Goal: Subscribe to service/newsletter

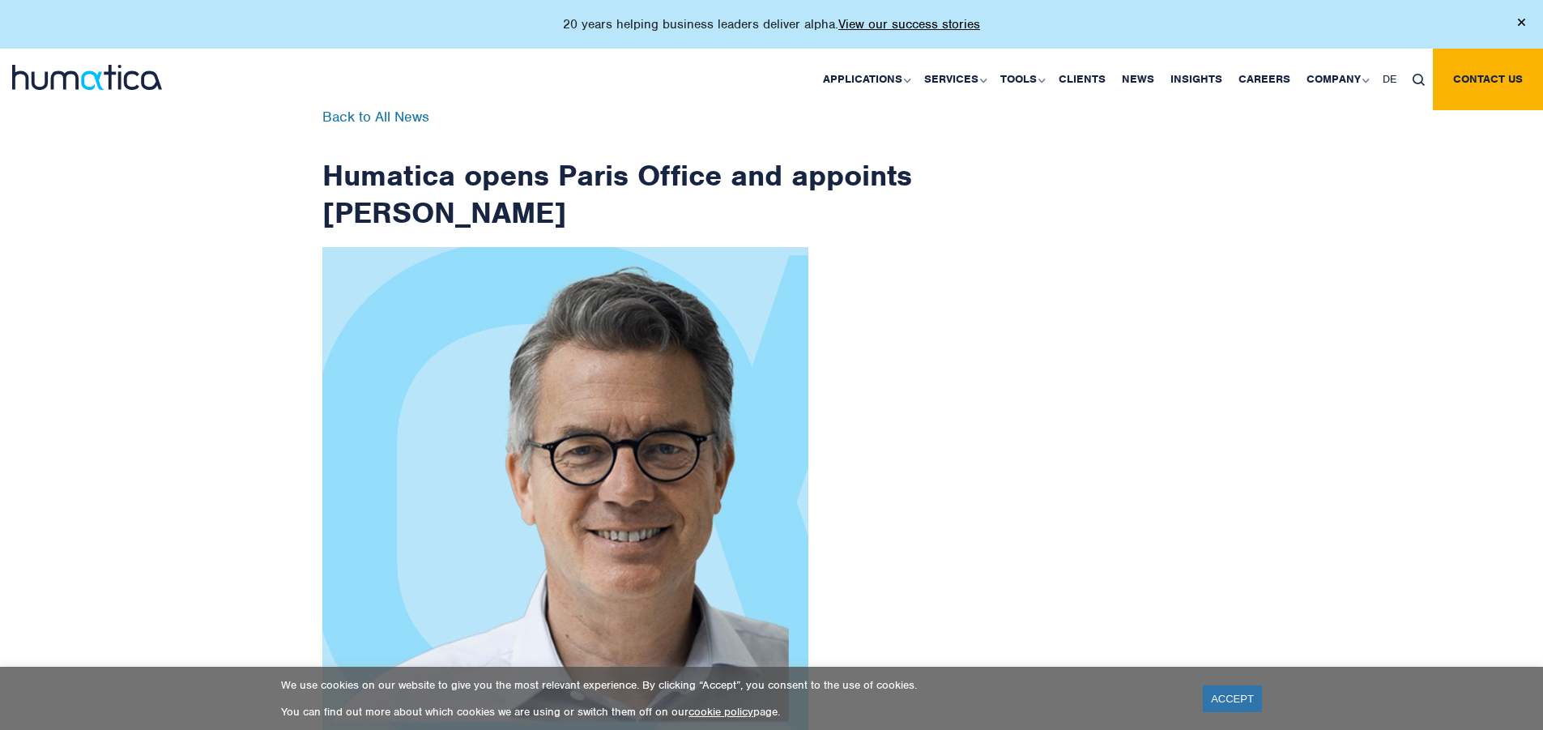
checkbox input "true"
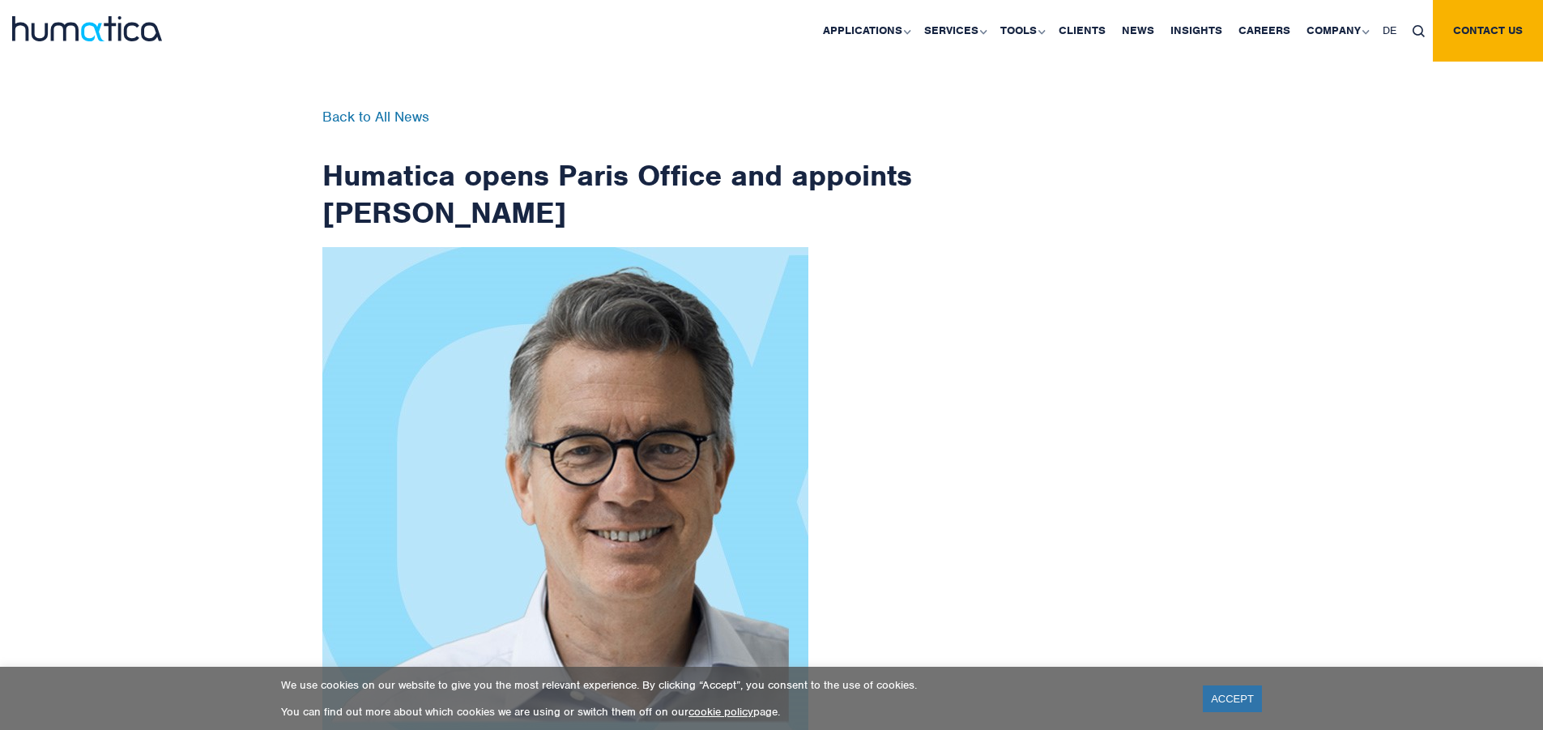
scroll to position [2584, 0]
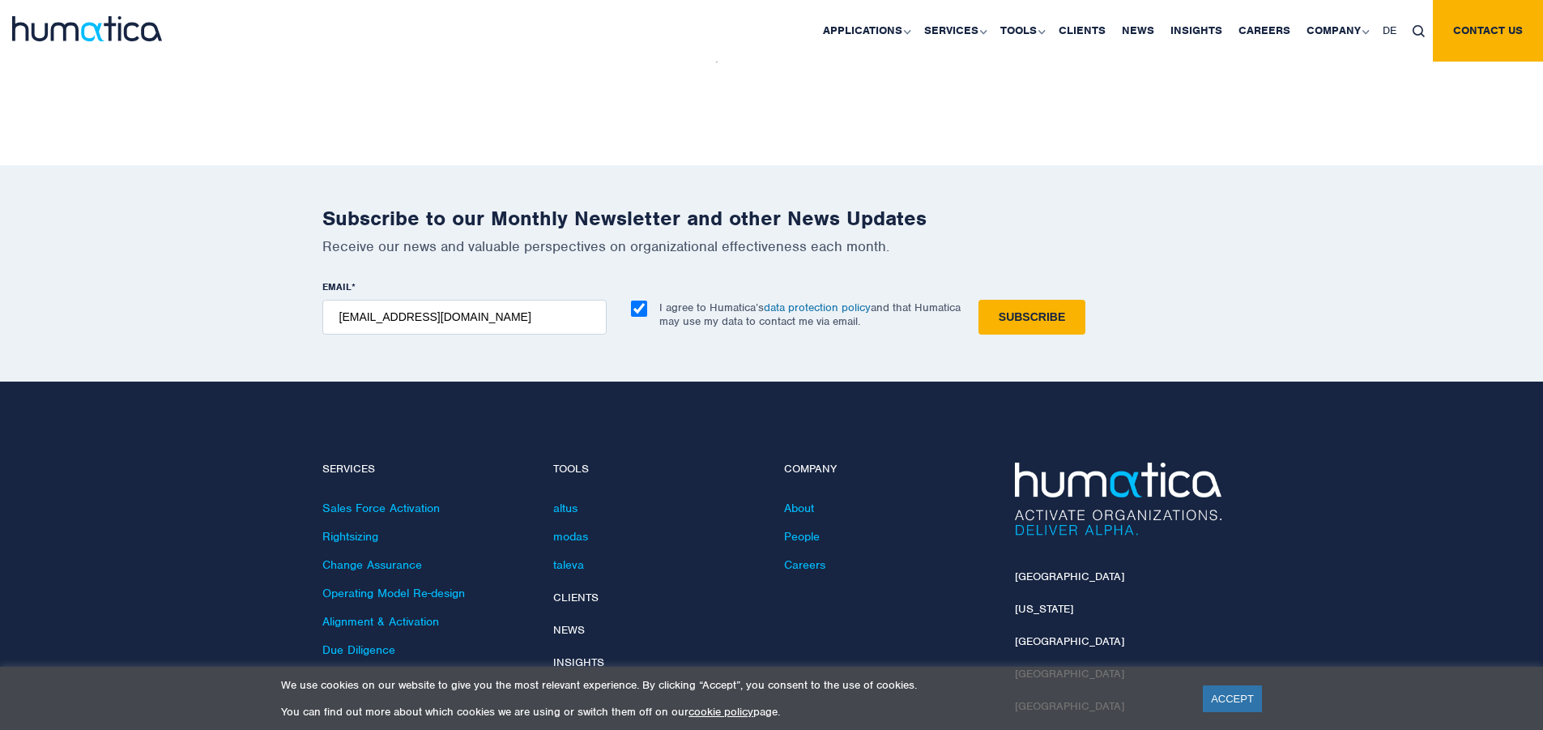
type input "[EMAIL_ADDRESS][DOMAIN_NAME]"
click at [978, 300] on input "Subscribe" at bounding box center [1031, 317] width 107 height 35
